Goal: Information Seeking & Learning: Learn about a topic

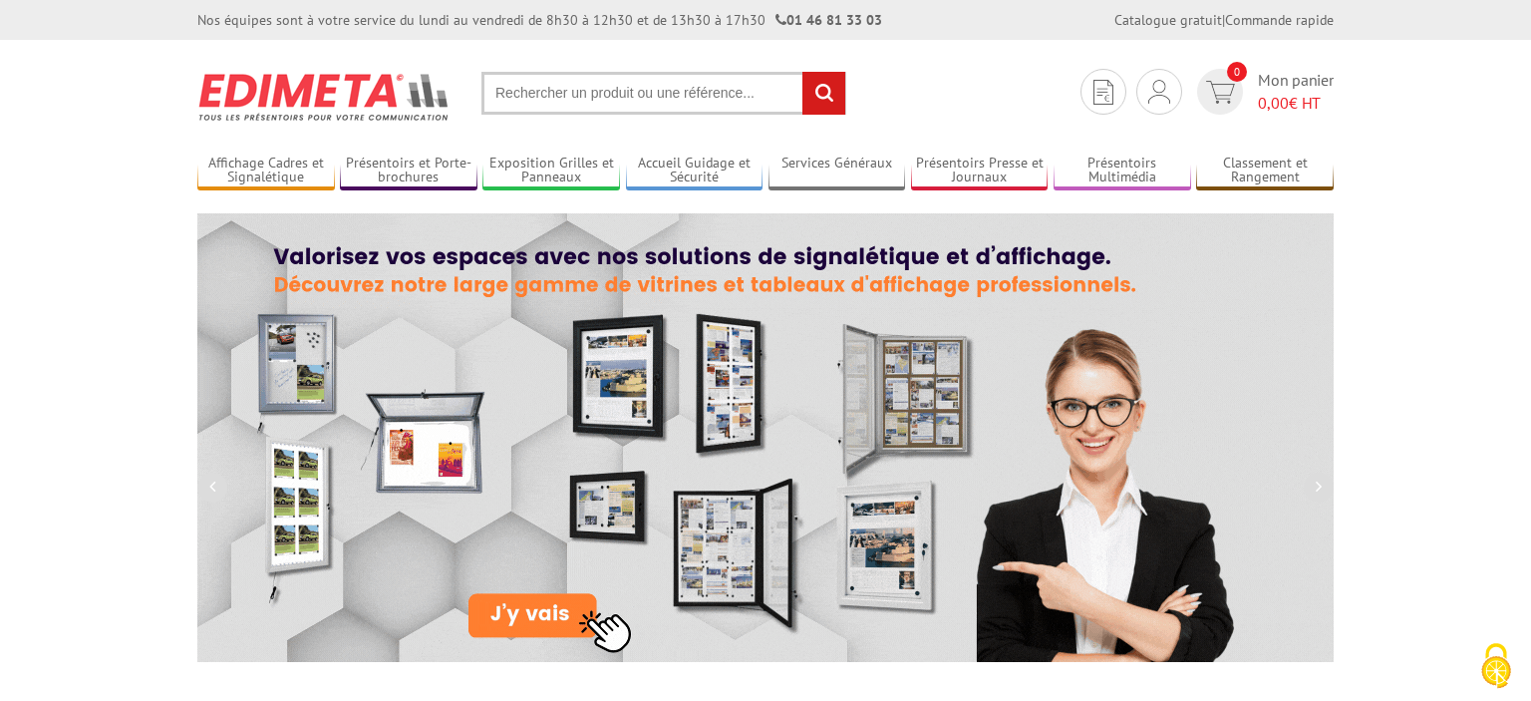
click at [624, 102] on input "text" at bounding box center [664, 93] width 365 height 43
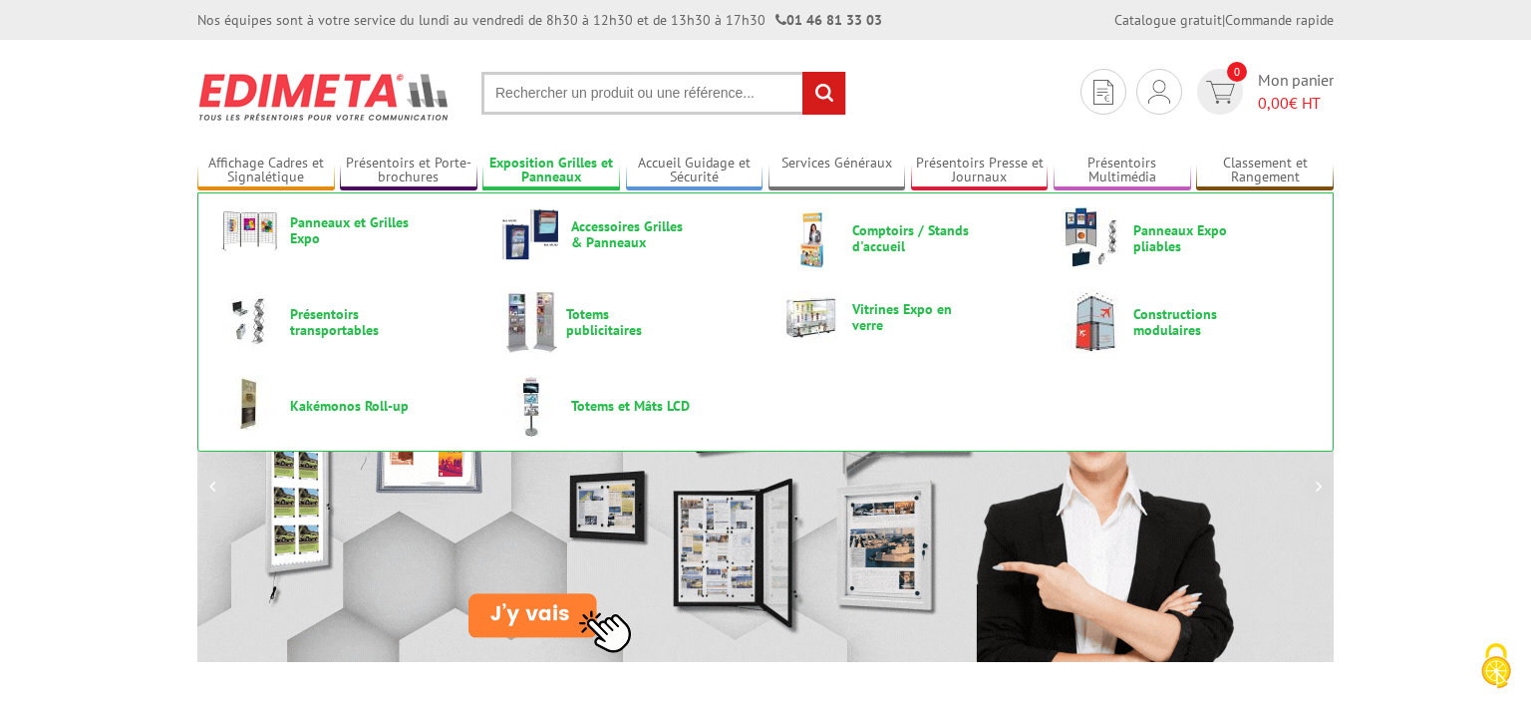
click at [578, 162] on link "Exposition Grilles et Panneaux" at bounding box center [552, 171] width 138 height 33
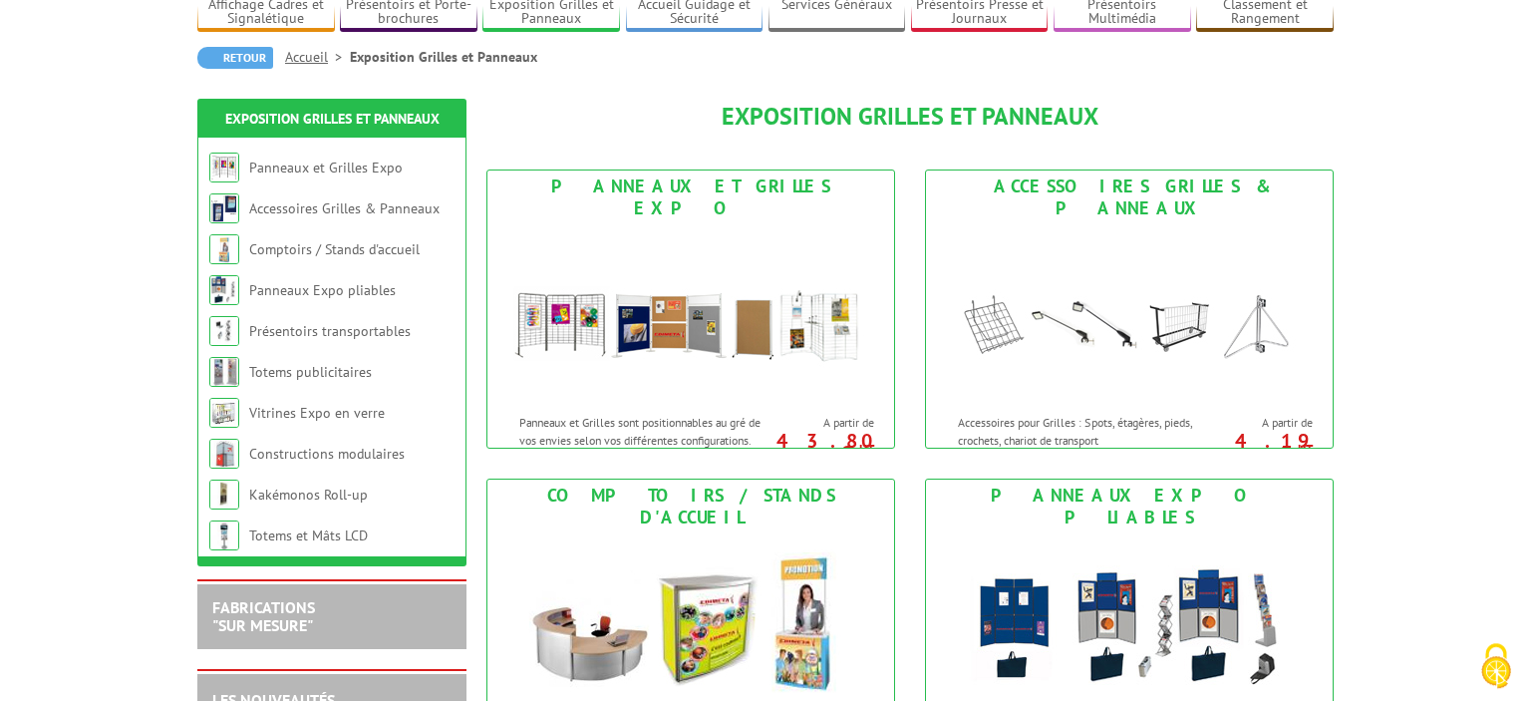
scroll to position [210, 0]
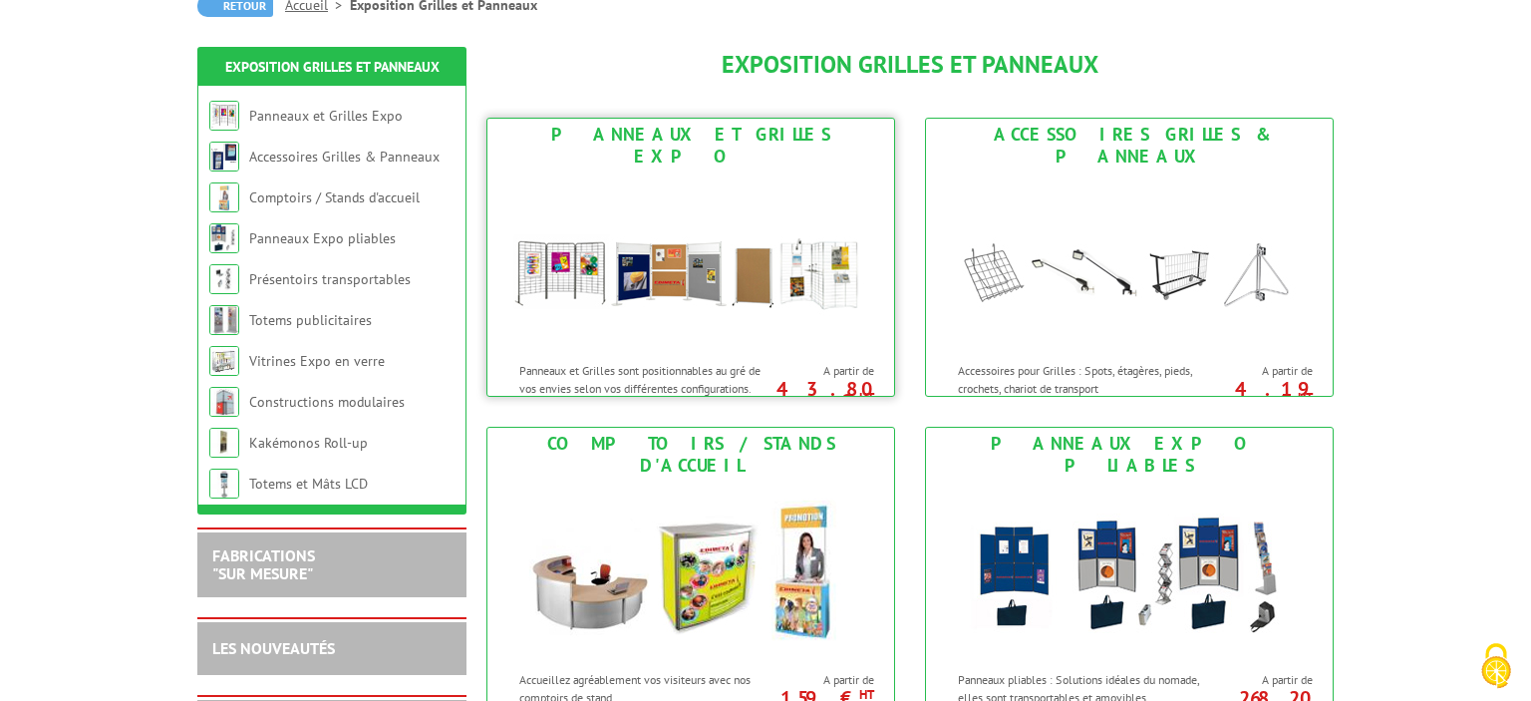
click at [635, 149] on link "Panneaux et Grilles Expo Panneaux et Grilles sont positionnables au gré de vos …" at bounding box center [691, 257] width 409 height 279
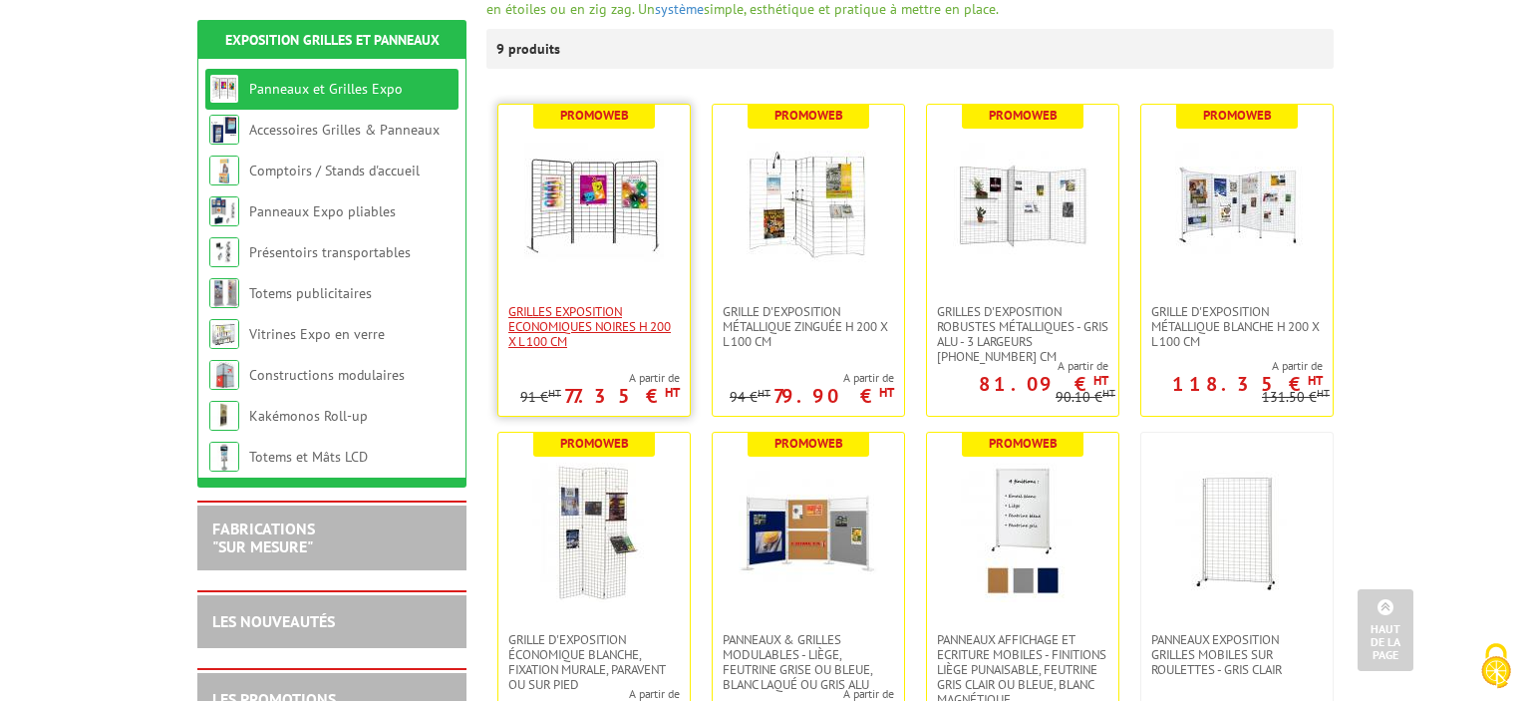
scroll to position [315, 0]
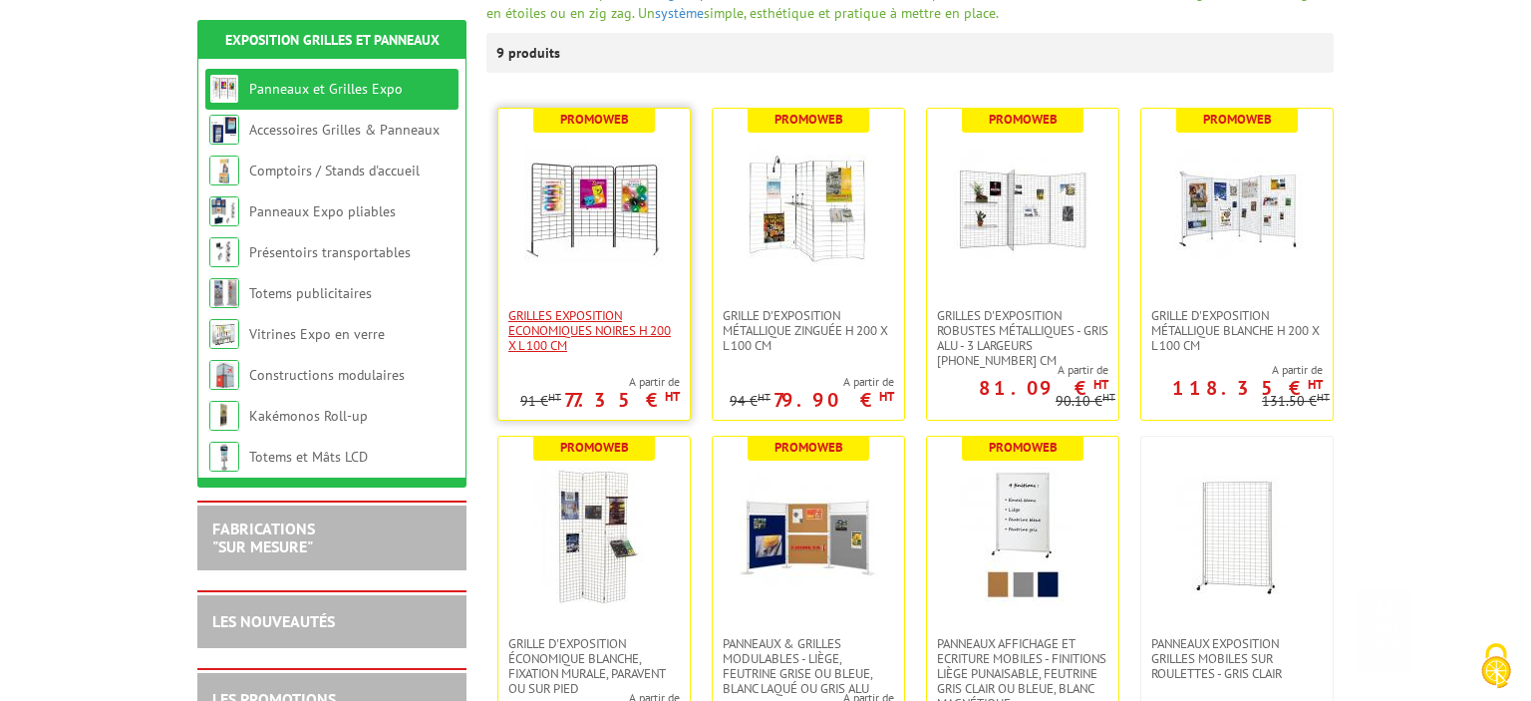
click at [626, 317] on span "Grilles Exposition Economiques Noires H 200 x L 100 cm" at bounding box center [593, 330] width 171 height 45
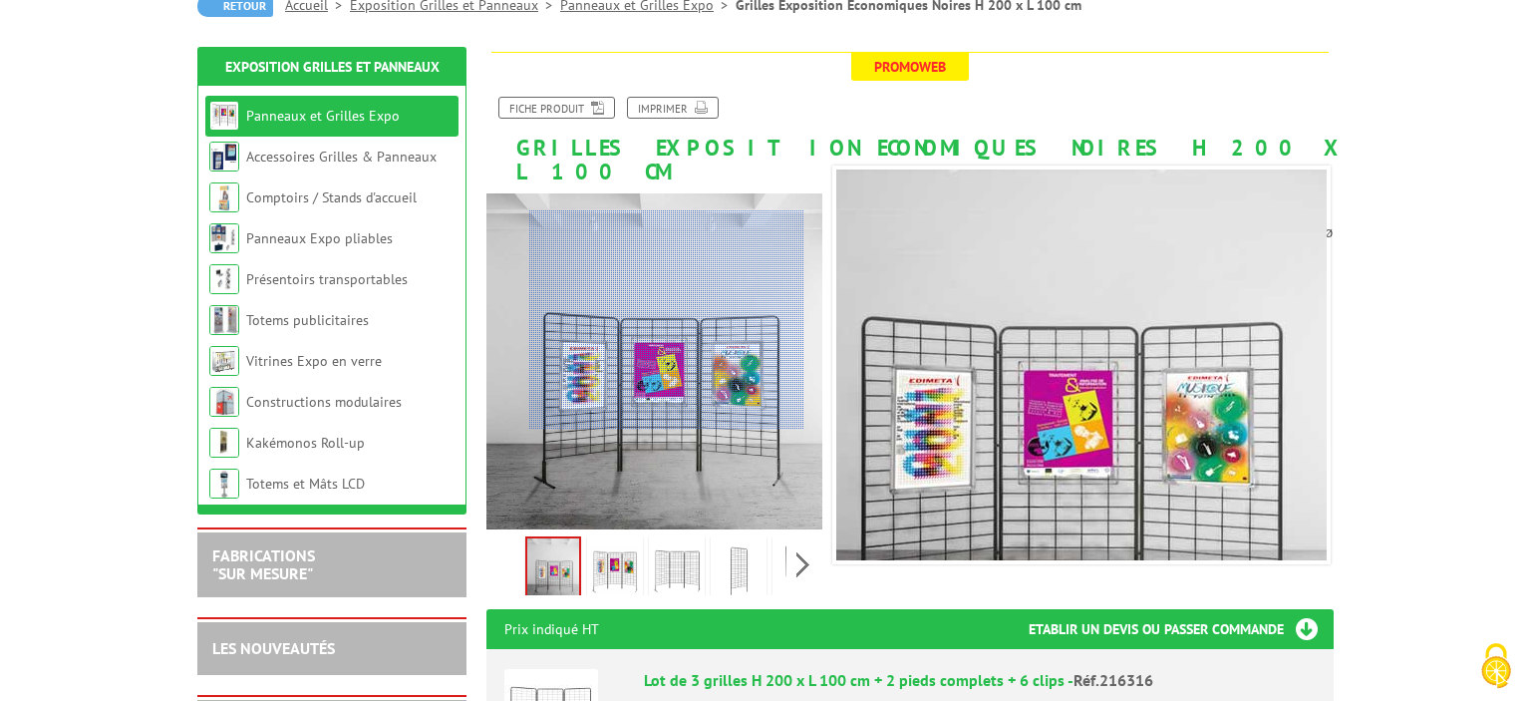
scroll to position [315, 0]
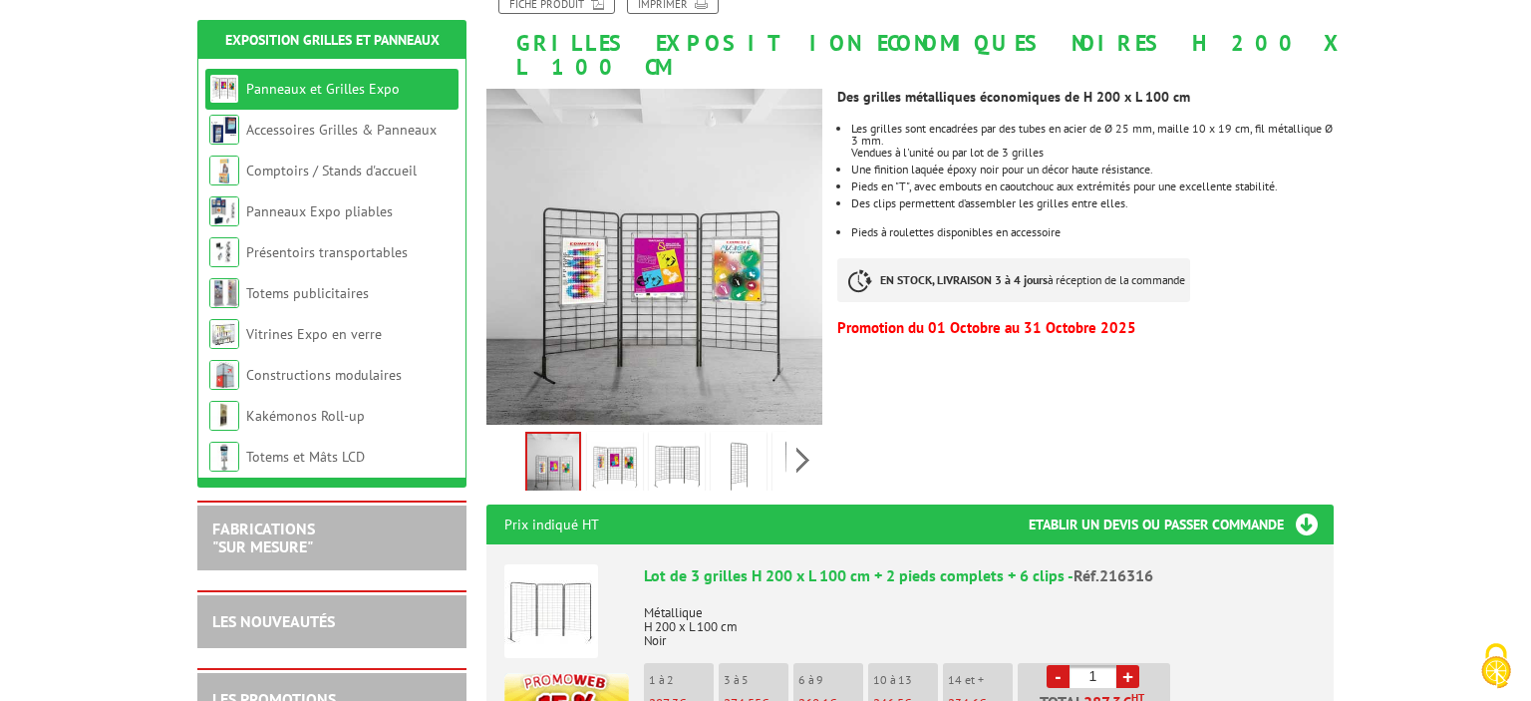
click at [740, 453] on img at bounding box center [739, 467] width 48 height 62
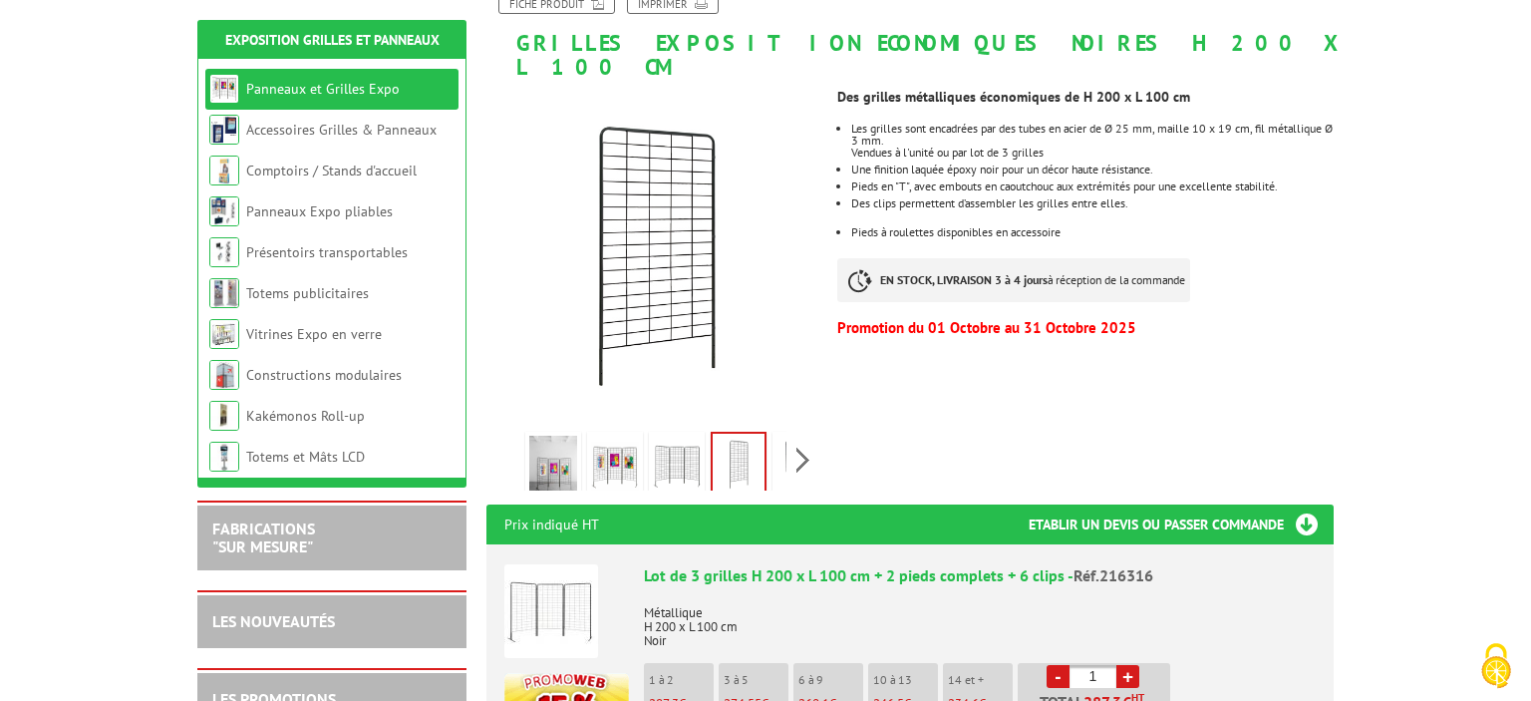
click at [681, 451] on img at bounding box center [677, 467] width 48 height 62
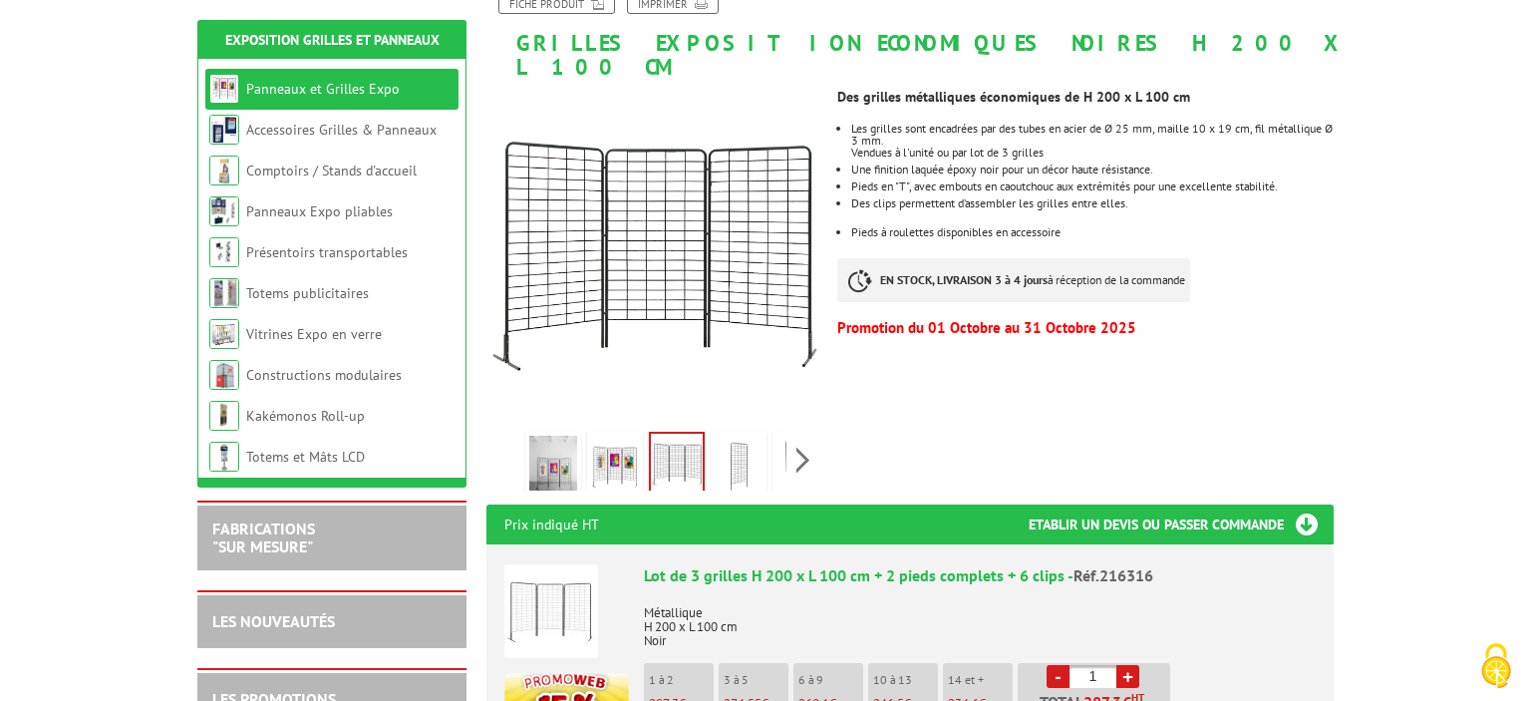
scroll to position [210, 0]
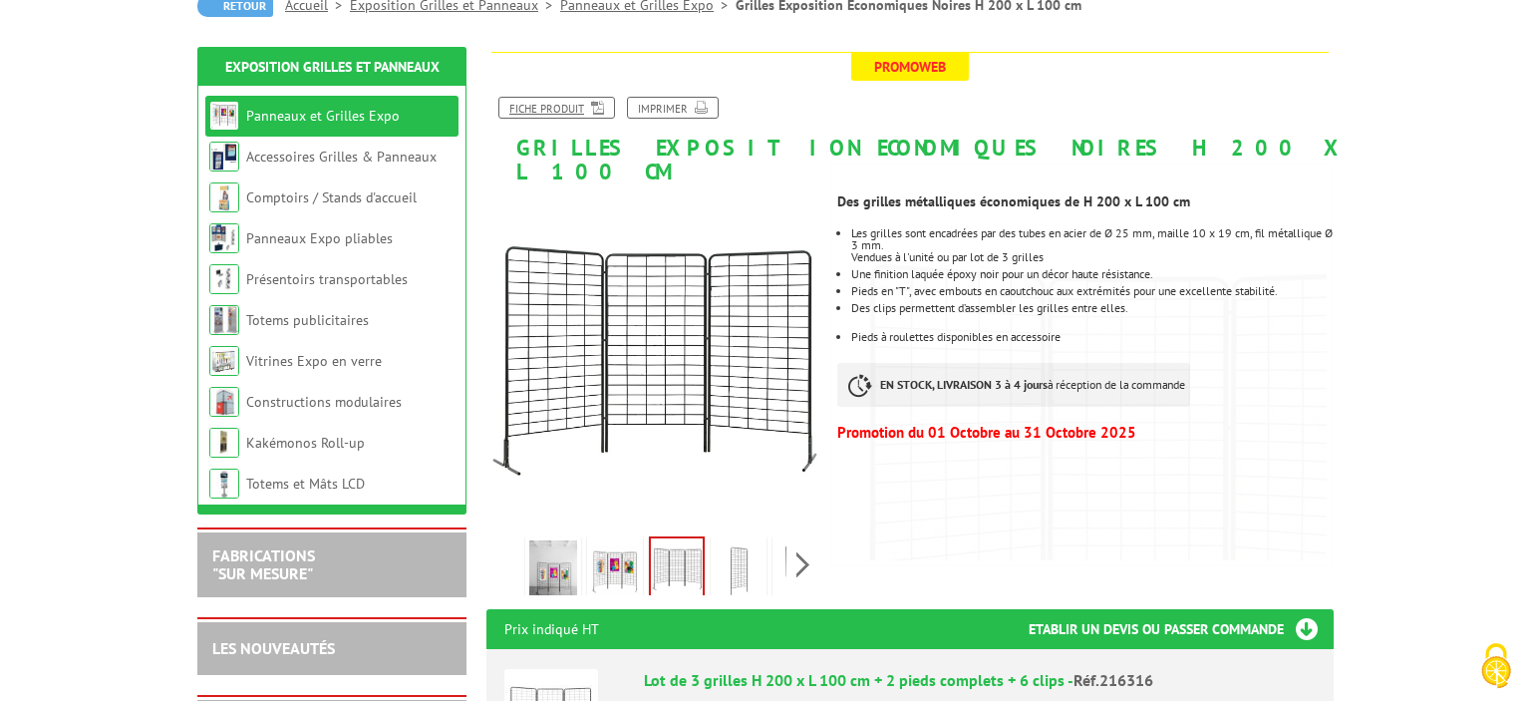
click at [579, 112] on link "Fiche produit" at bounding box center [556, 108] width 117 height 22
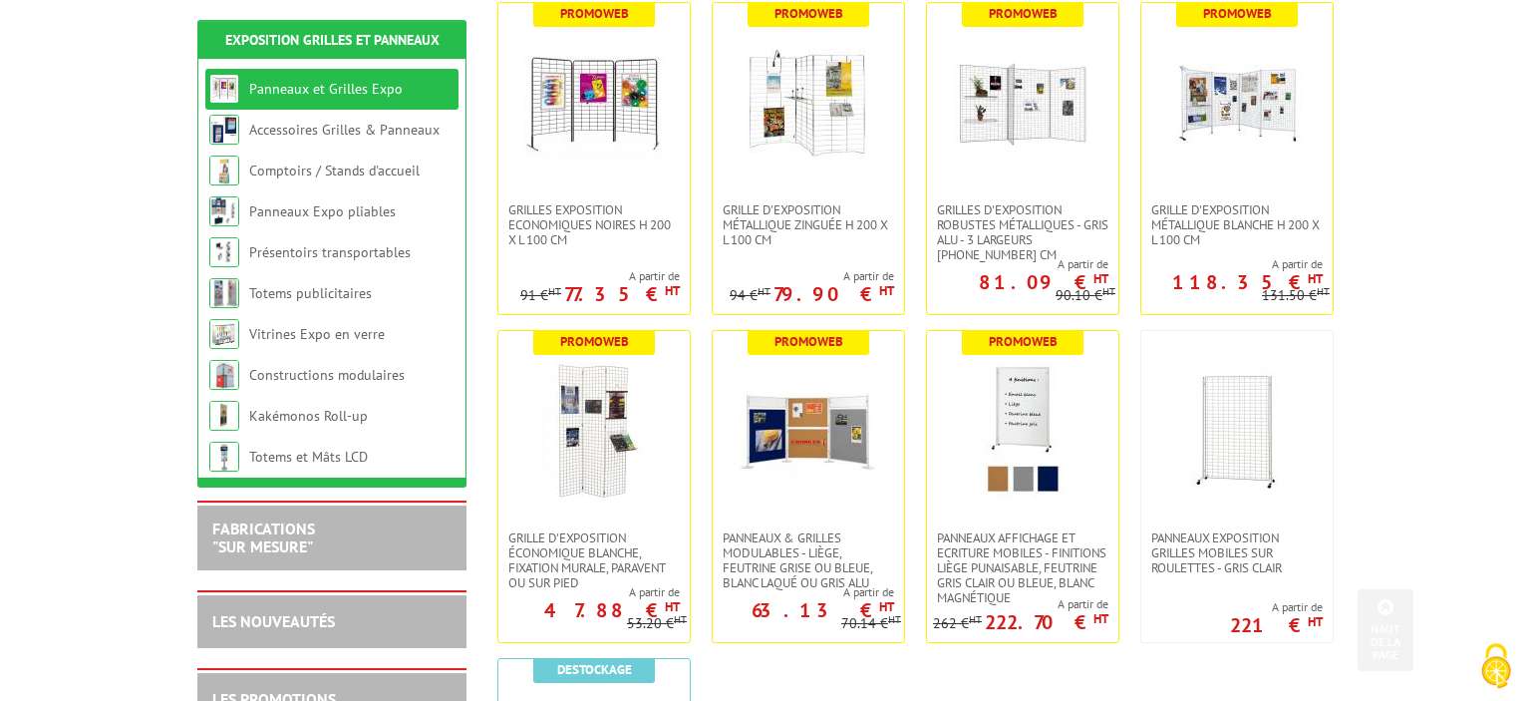
scroll to position [526, 0]
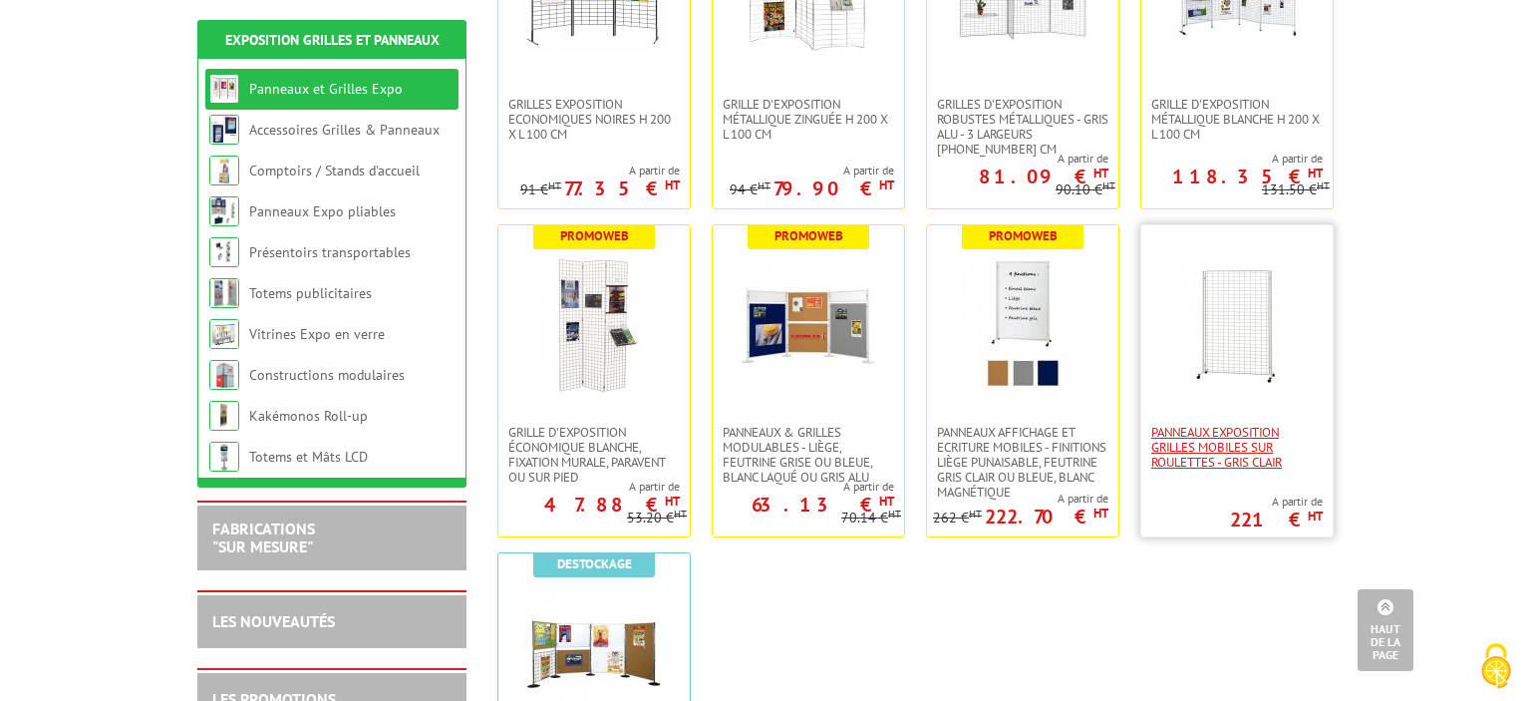
click at [1218, 429] on span "Panneaux Exposition Grilles mobiles sur roulettes - gris clair" at bounding box center [1236, 447] width 171 height 45
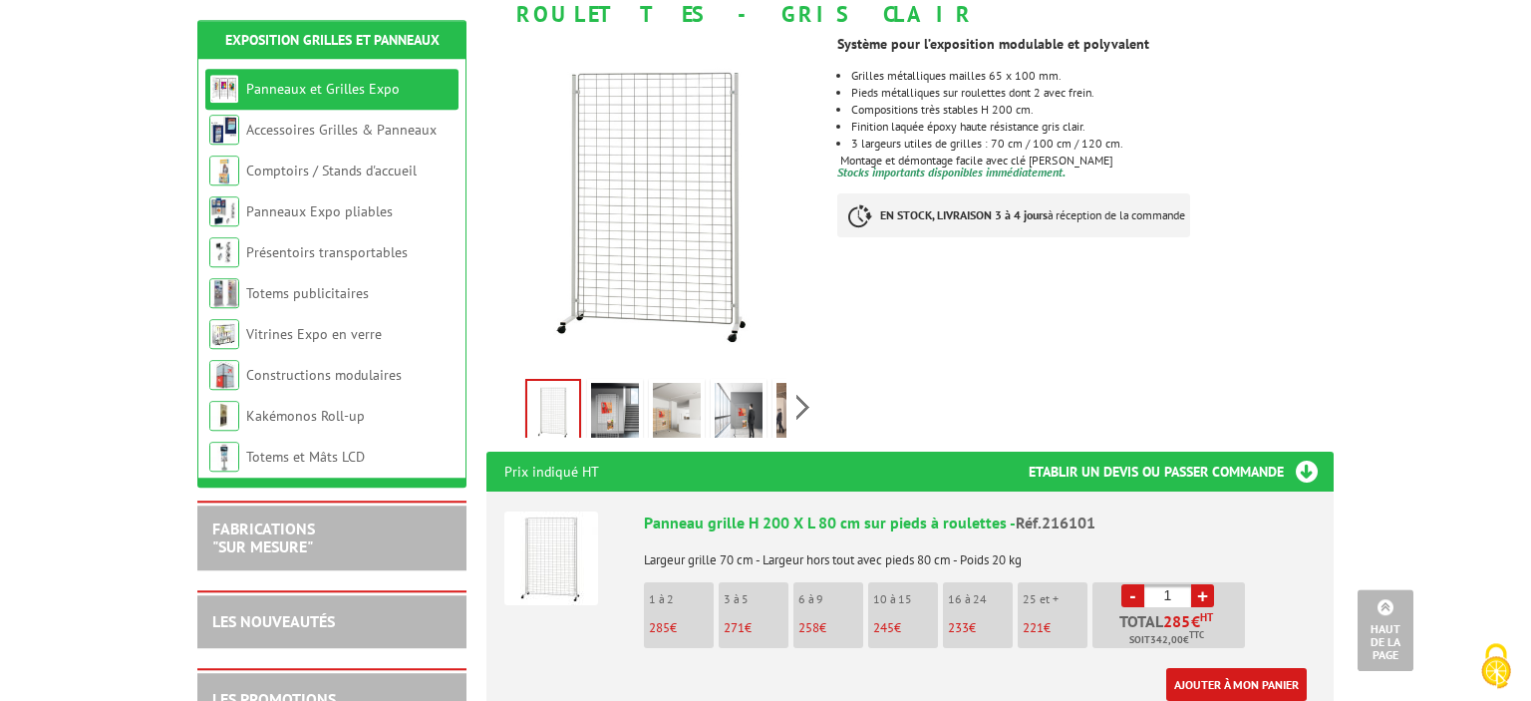
scroll to position [315, 0]
